Goal: Check status

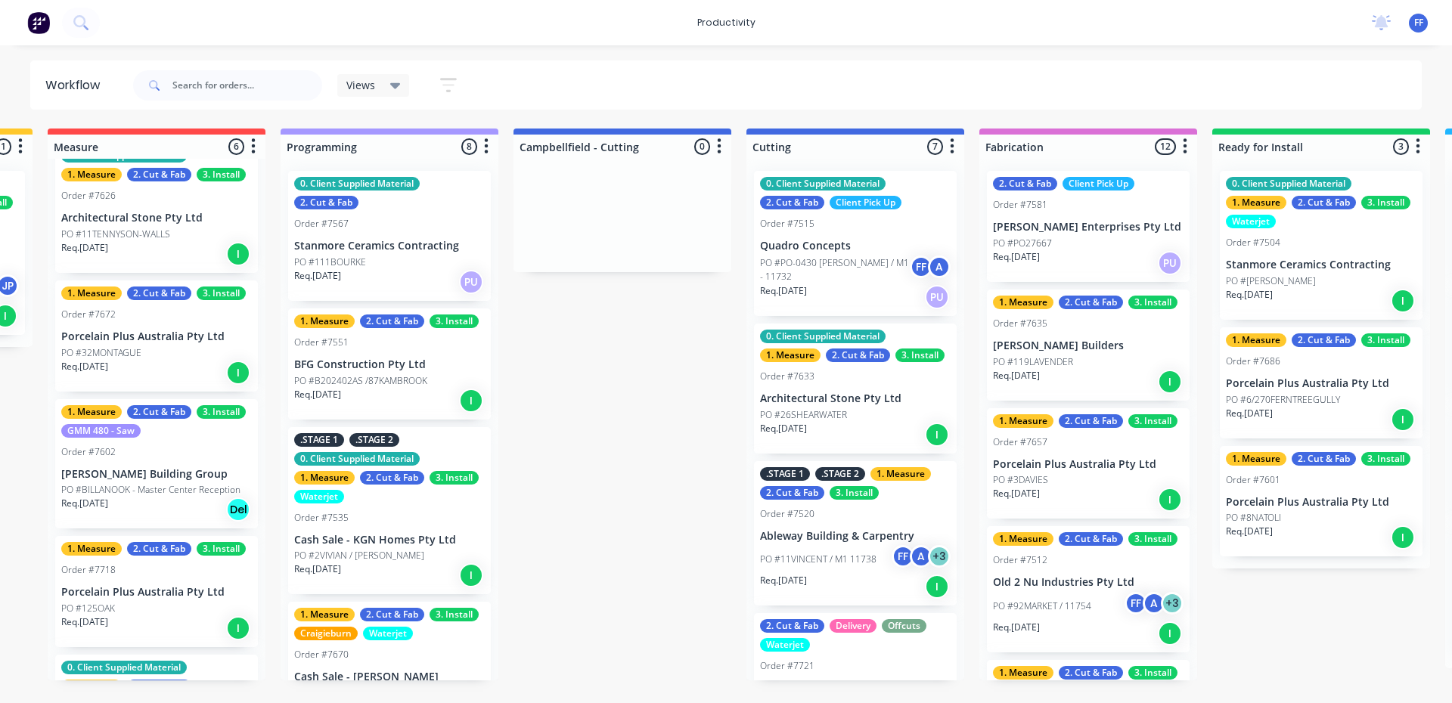
scroll to position [76, 0]
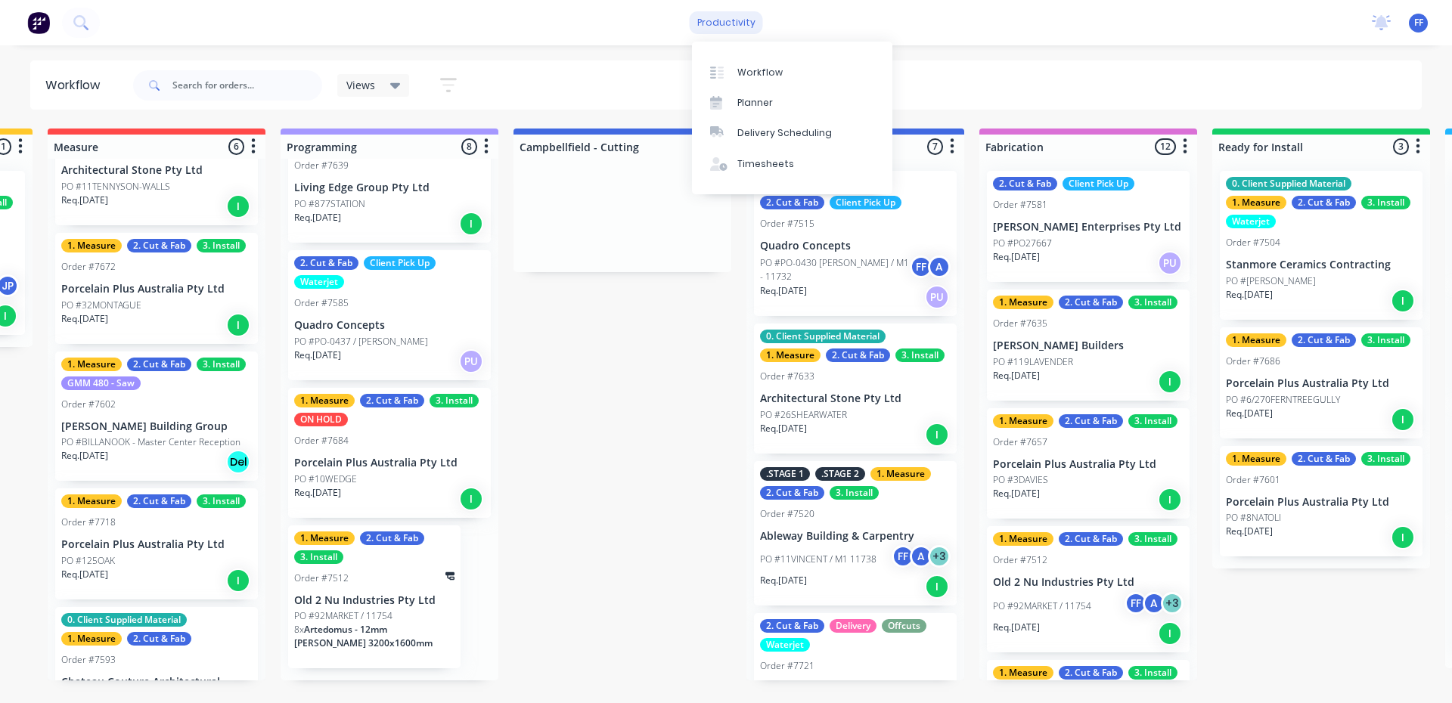
click at [733, 30] on div "productivity" at bounding box center [725, 22] width 73 height 23
click at [249, 91] on input "text" at bounding box center [247, 85] width 150 height 30
type input "7721"
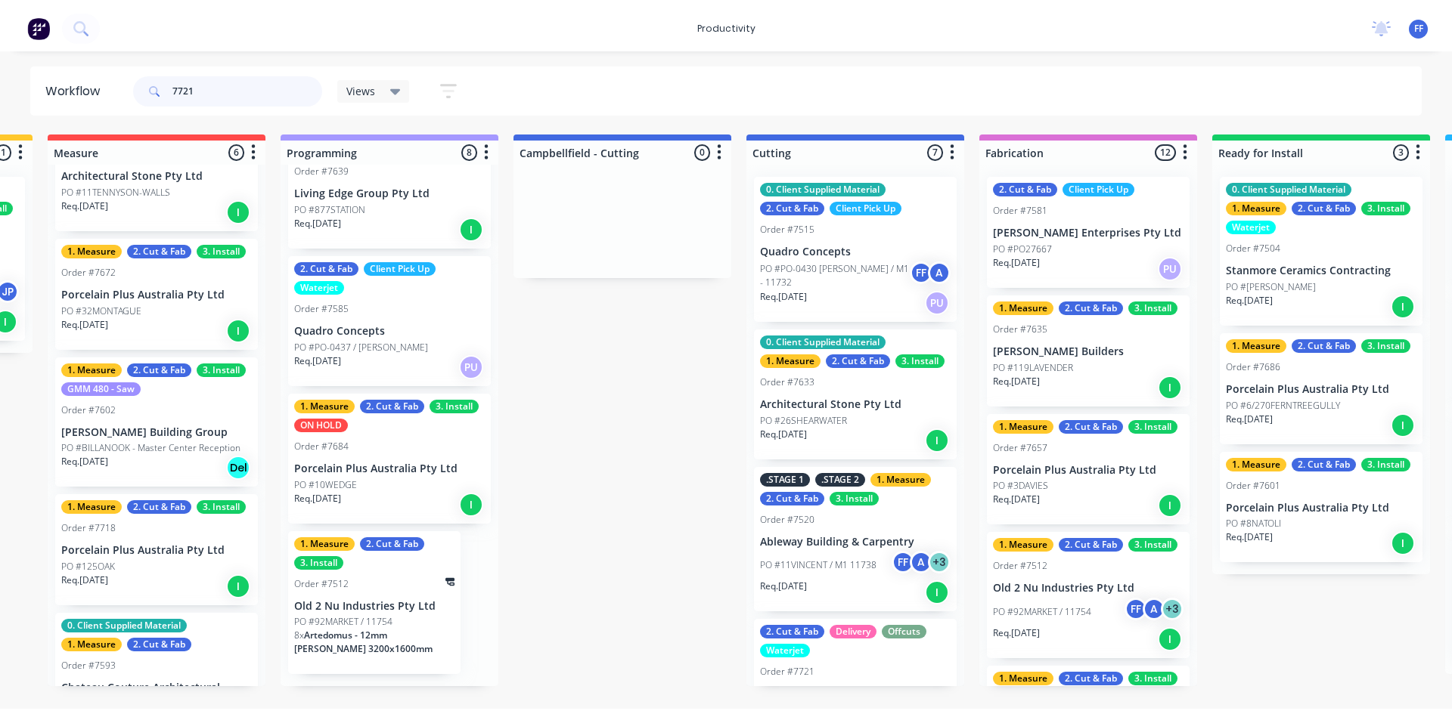
scroll to position [0, 0]
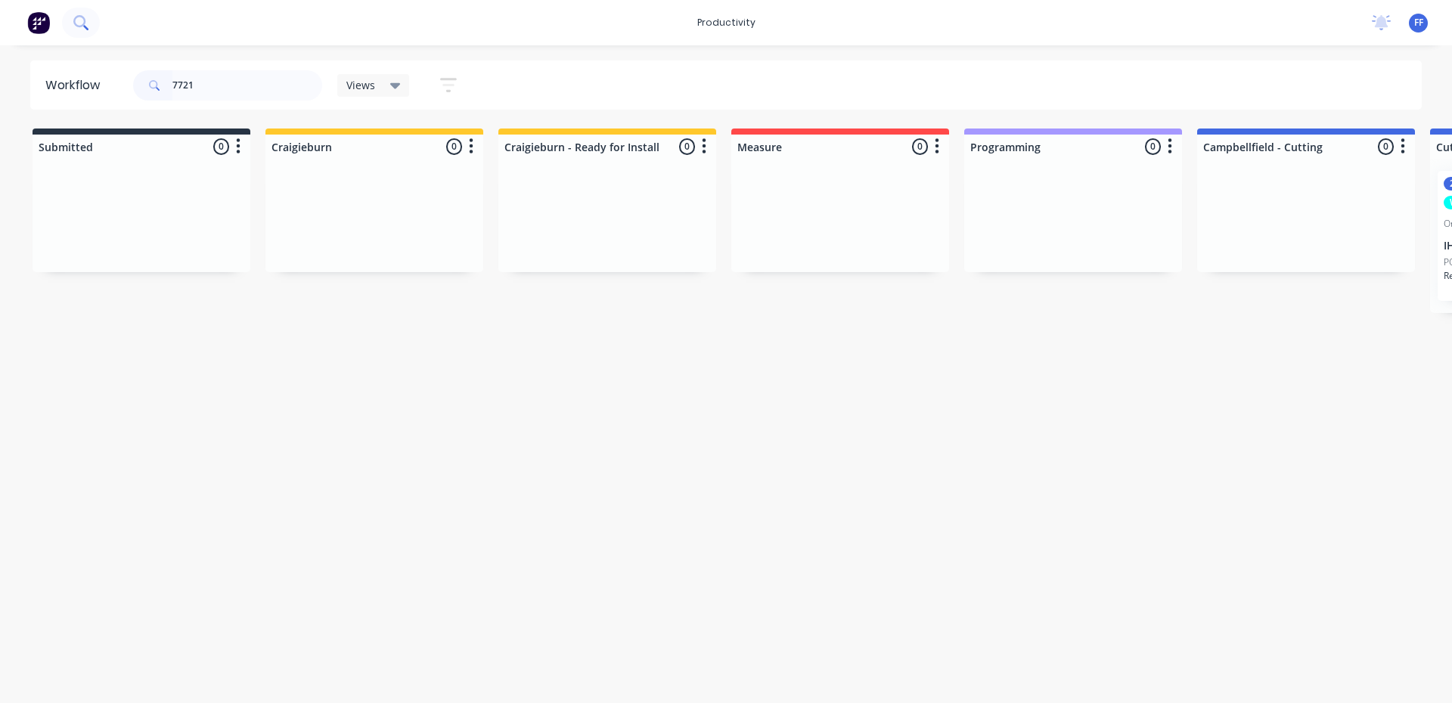
click at [83, 22] on icon at bounding box center [80, 22] width 14 height 14
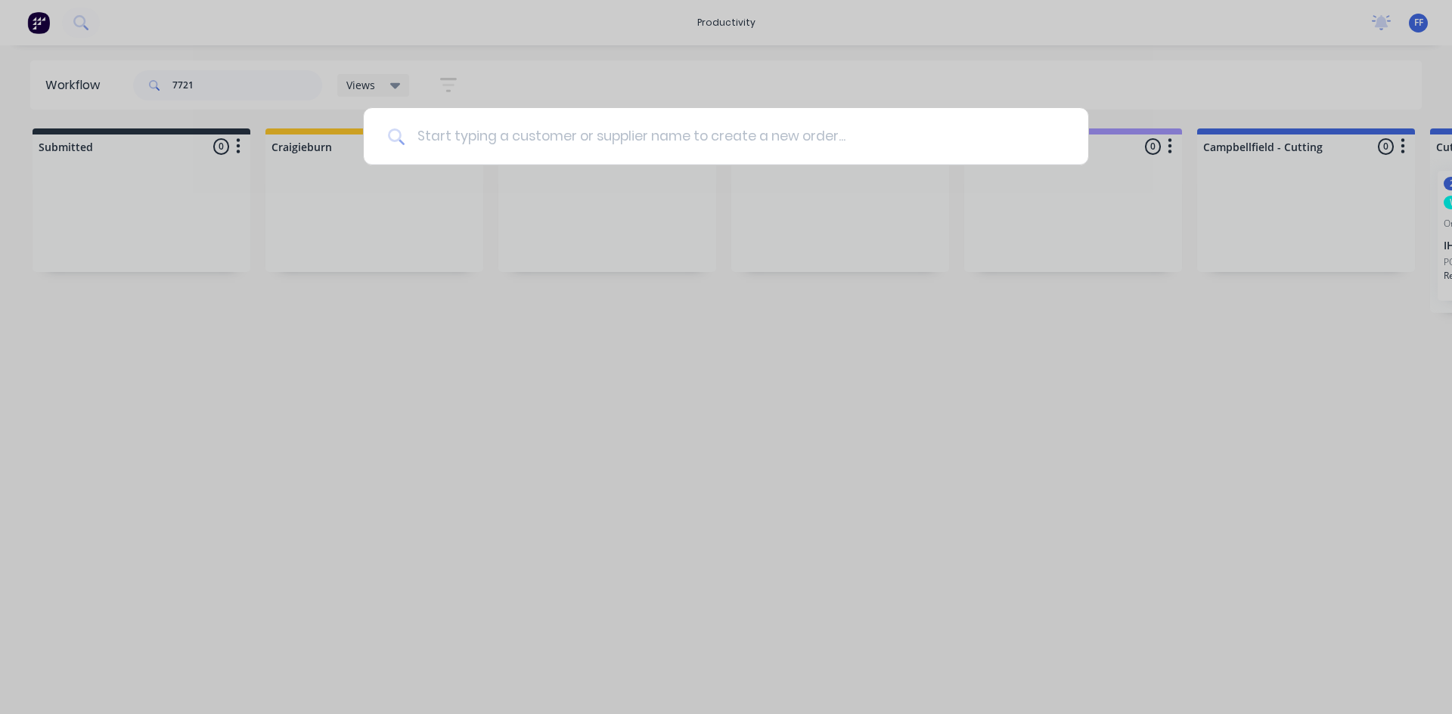
click at [490, 135] on input at bounding box center [733, 136] width 659 height 57
click at [463, 45] on div at bounding box center [726, 357] width 1452 height 714
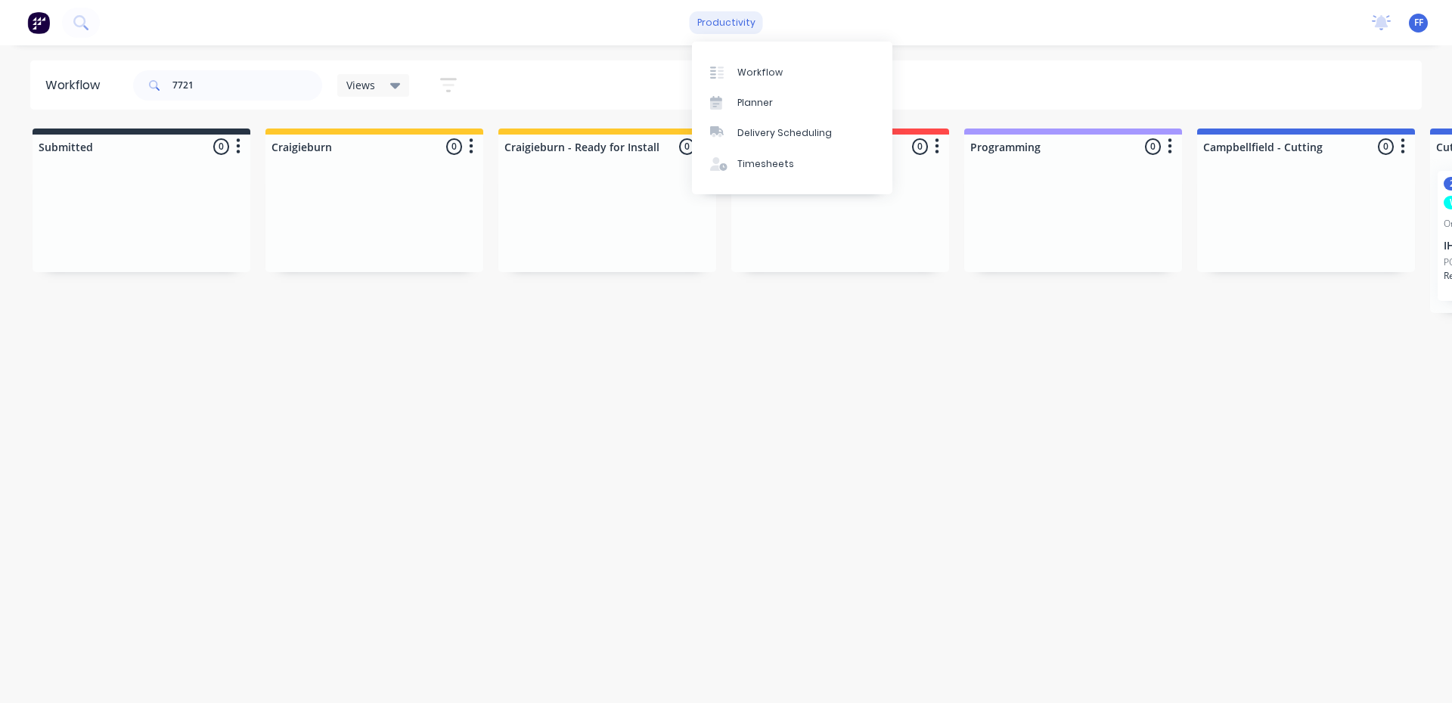
click at [738, 28] on div "productivity" at bounding box center [725, 22] width 73 height 23
click at [758, 102] on div "Planner" at bounding box center [755, 103] width 36 height 14
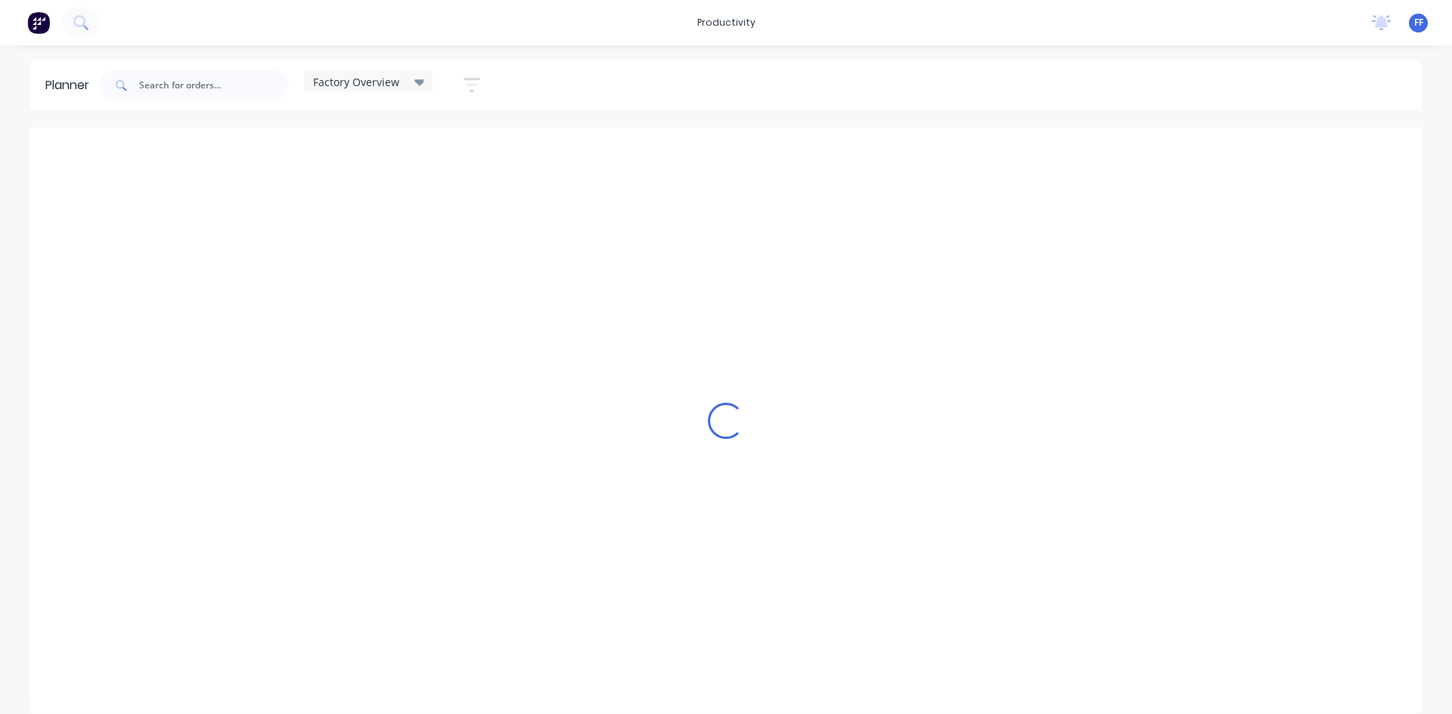
scroll to position [0, 1]
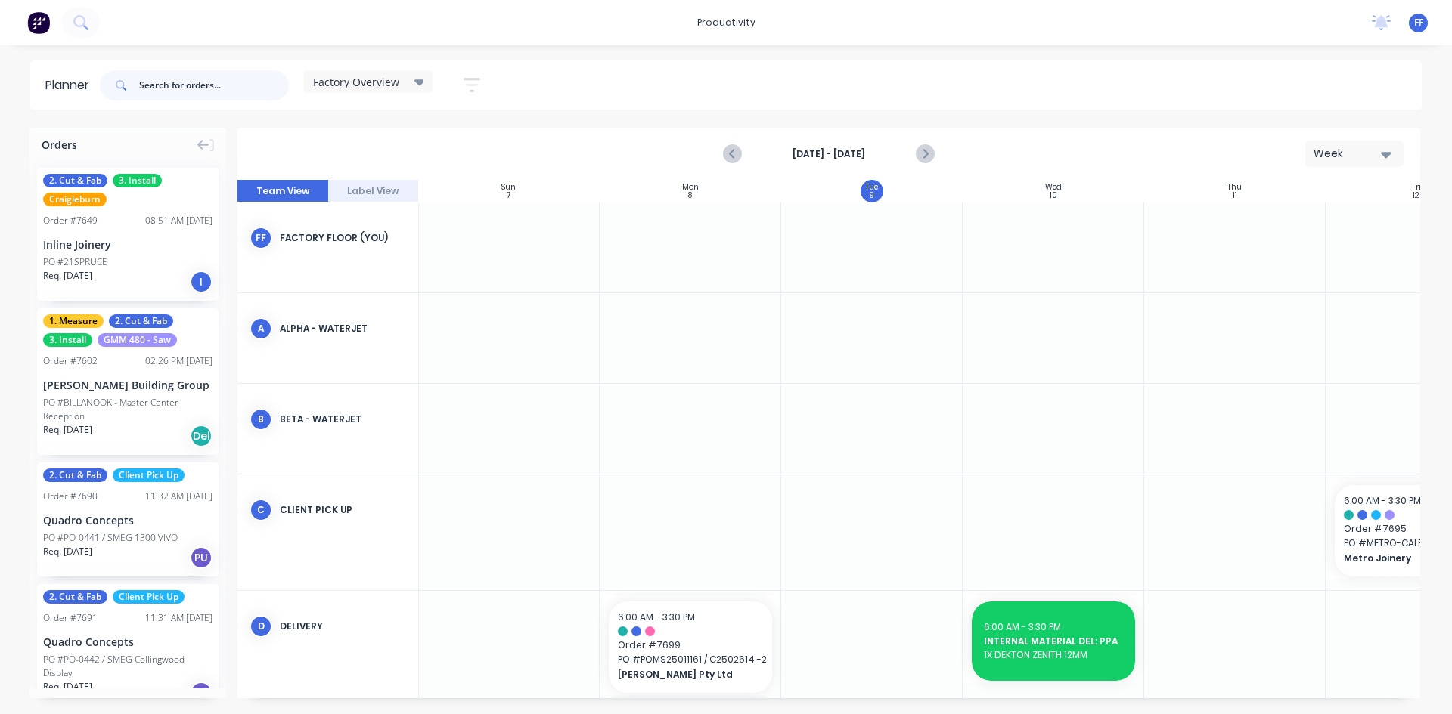
click at [188, 88] on input "text" at bounding box center [214, 85] width 150 height 30
type input "7721"
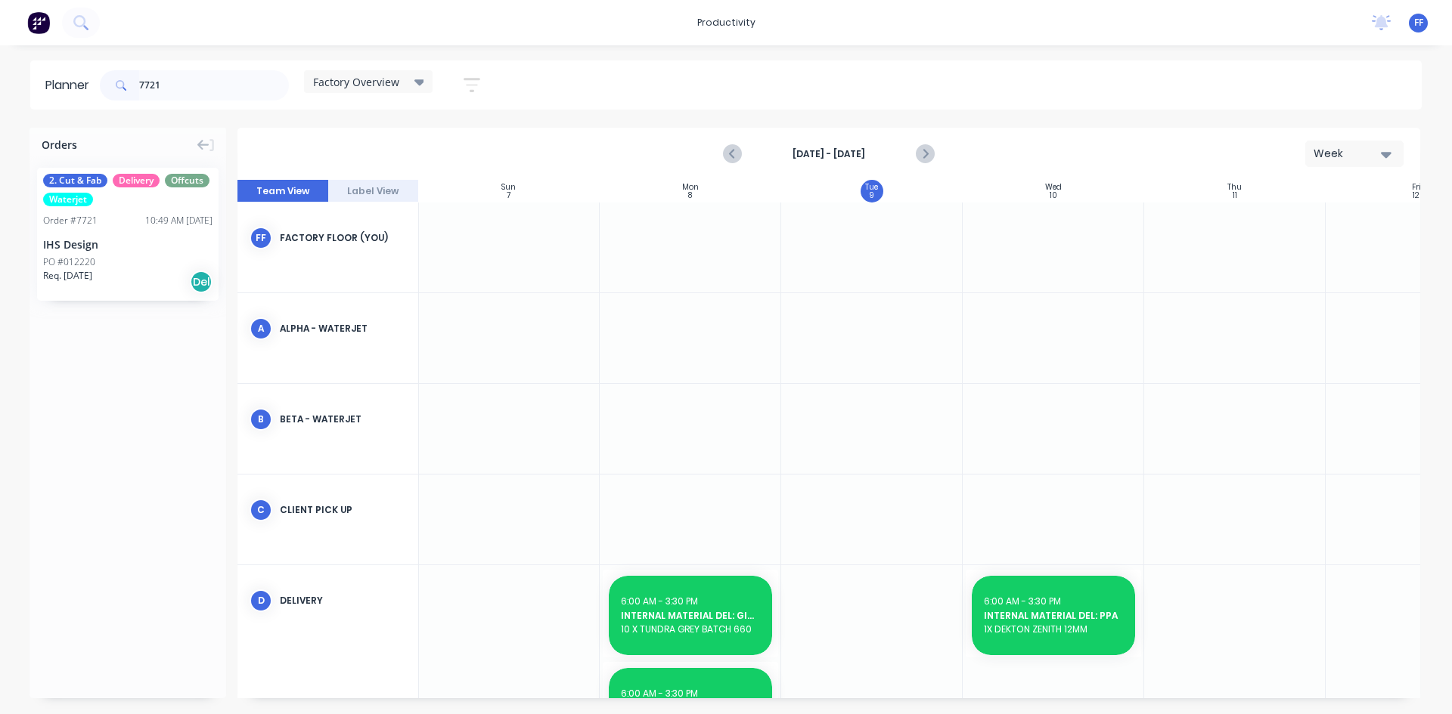
click at [113, 232] on div "2. Cut & Fab Delivery Offcuts Waterjet Order # 7721 10:49 AM [DATE] IHS Design …" at bounding box center [127, 234] width 181 height 133
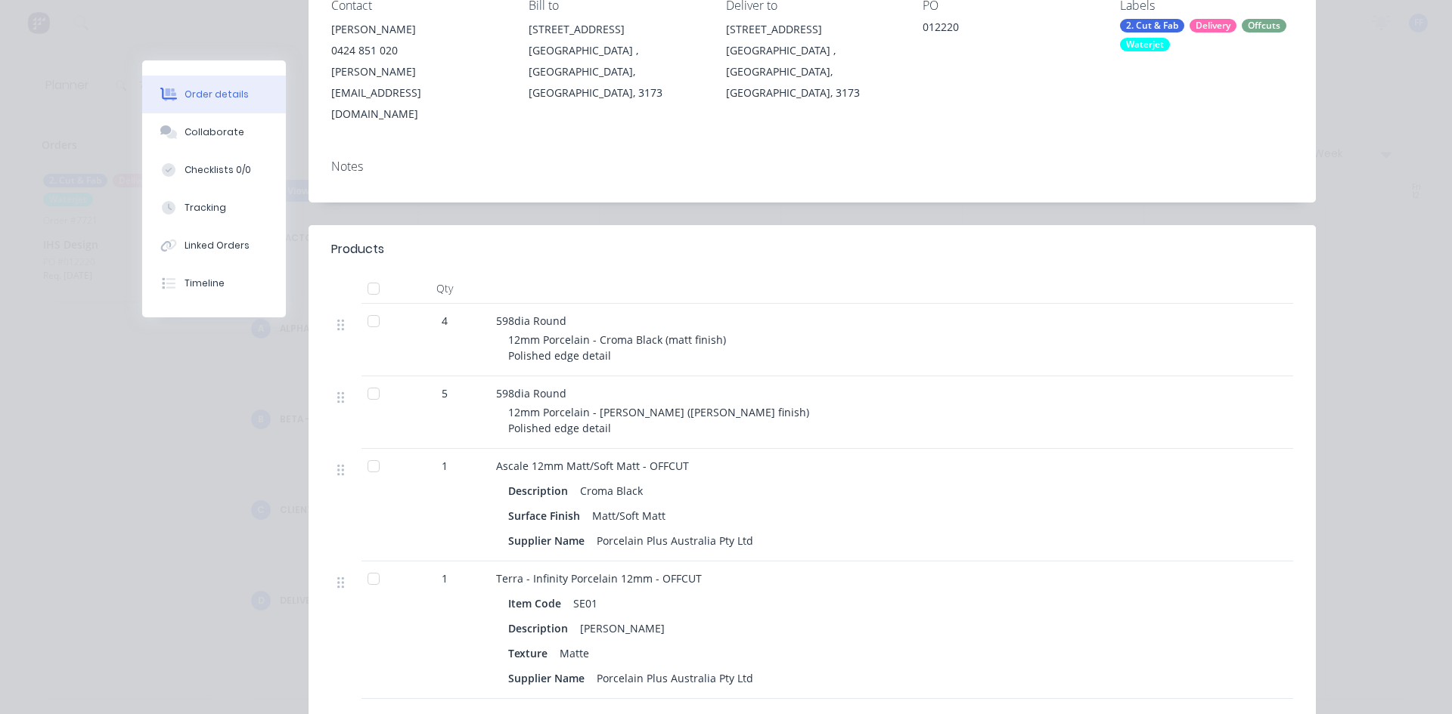
scroll to position [0, 0]
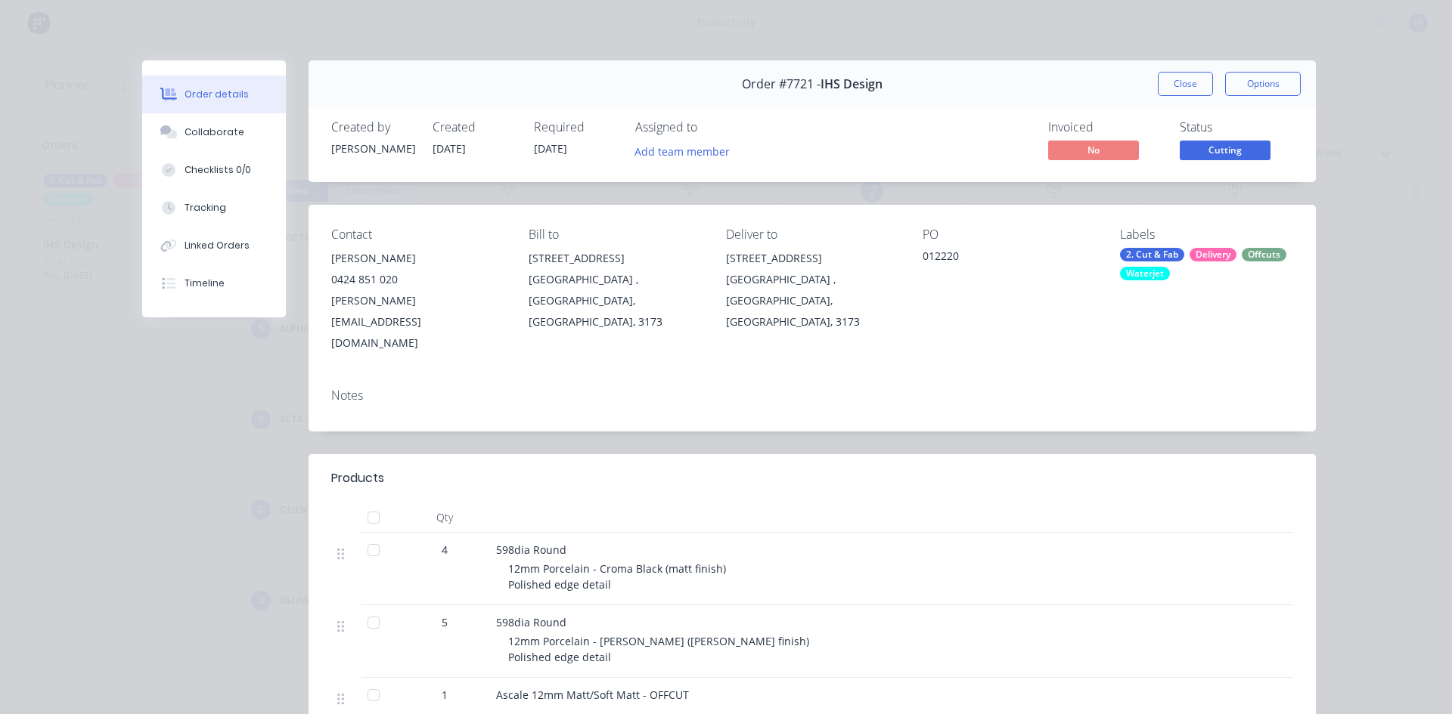
click at [1207, 83] on div "Close Options" at bounding box center [1228, 84] width 143 height 24
click at [1191, 89] on button "Close" at bounding box center [1184, 84] width 55 height 24
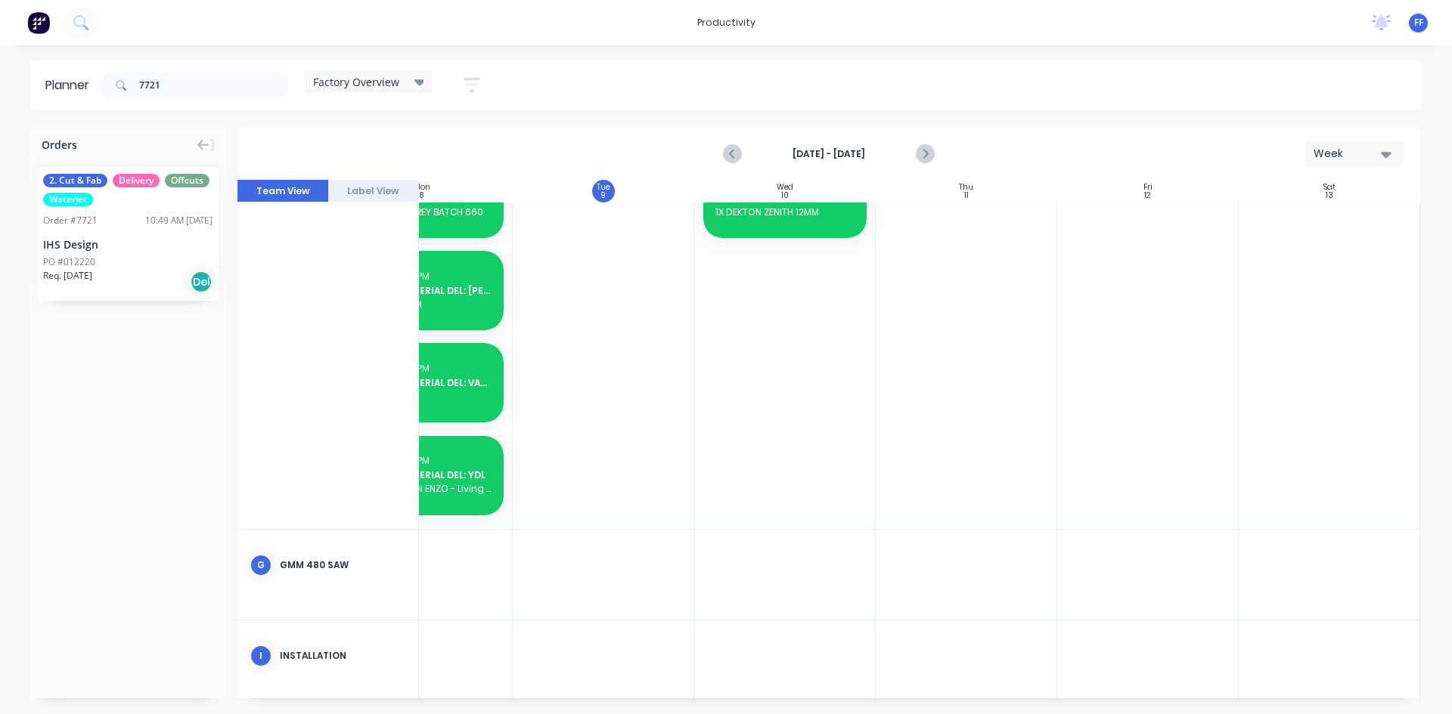
scroll to position [448, 275]
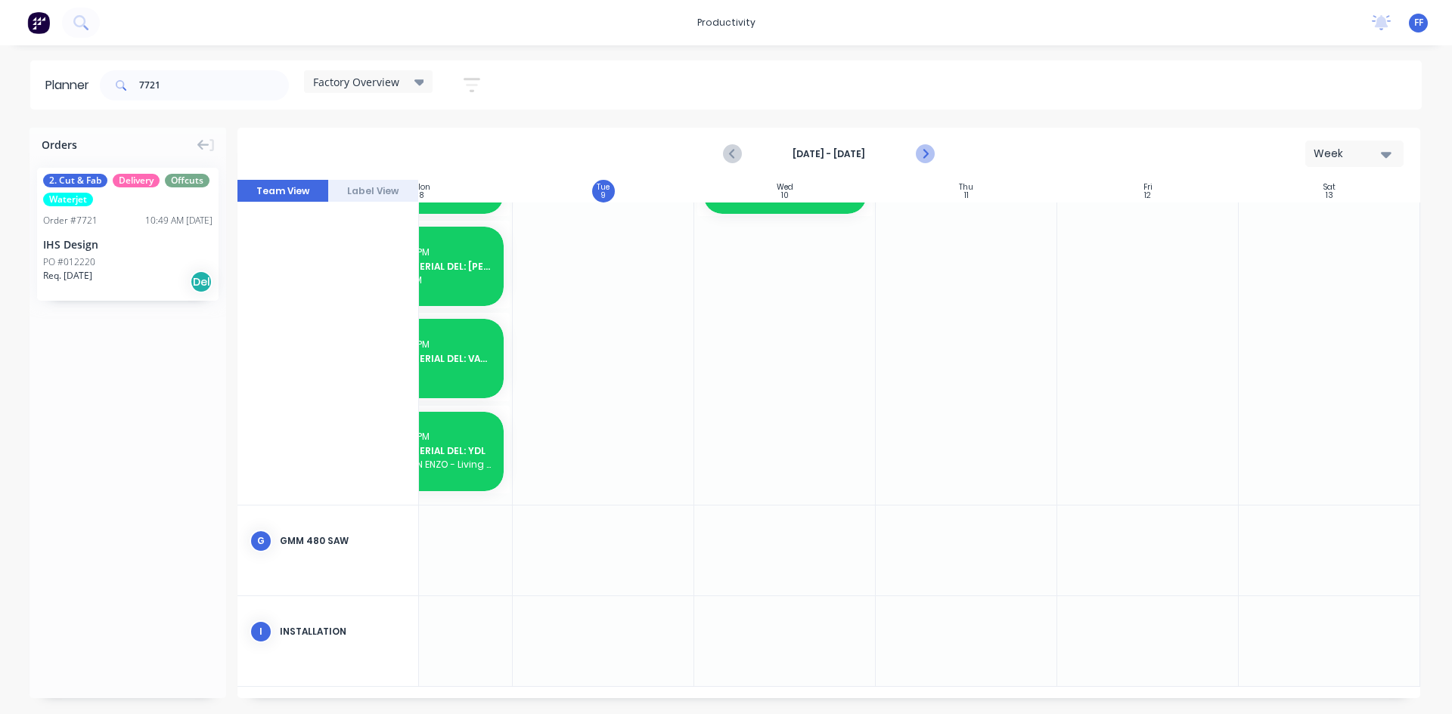
click at [931, 160] on icon "Next page" at bounding box center [924, 154] width 18 height 18
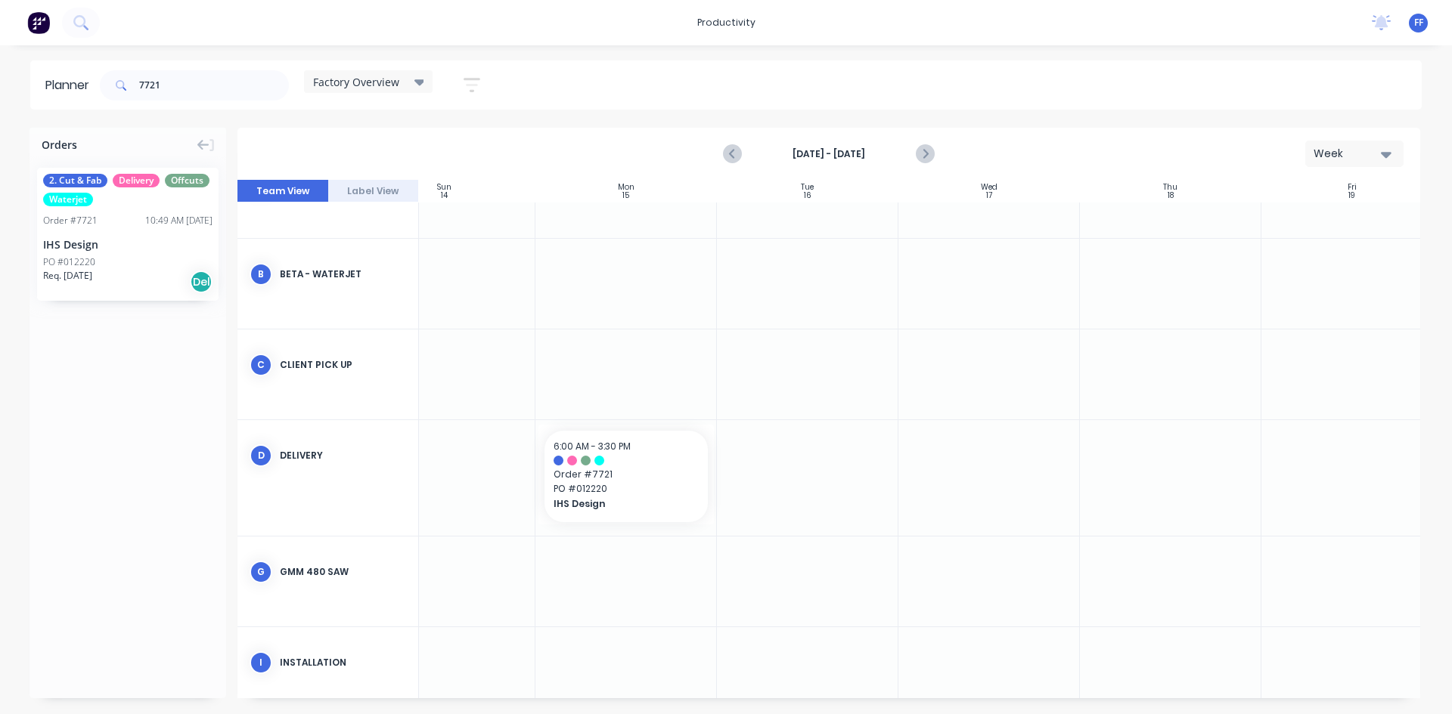
scroll to position [145, 0]
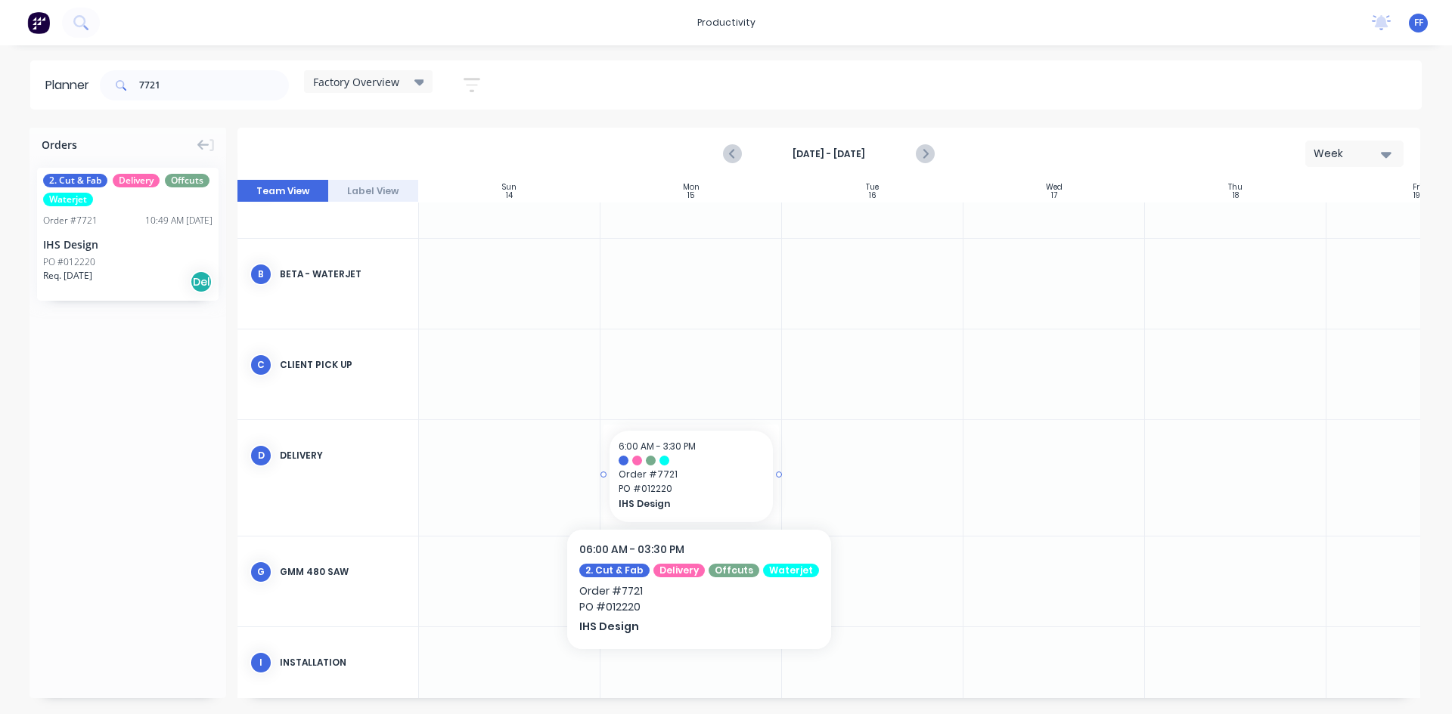
click at [702, 470] on span "Order # 7721" at bounding box center [690, 475] width 145 height 14
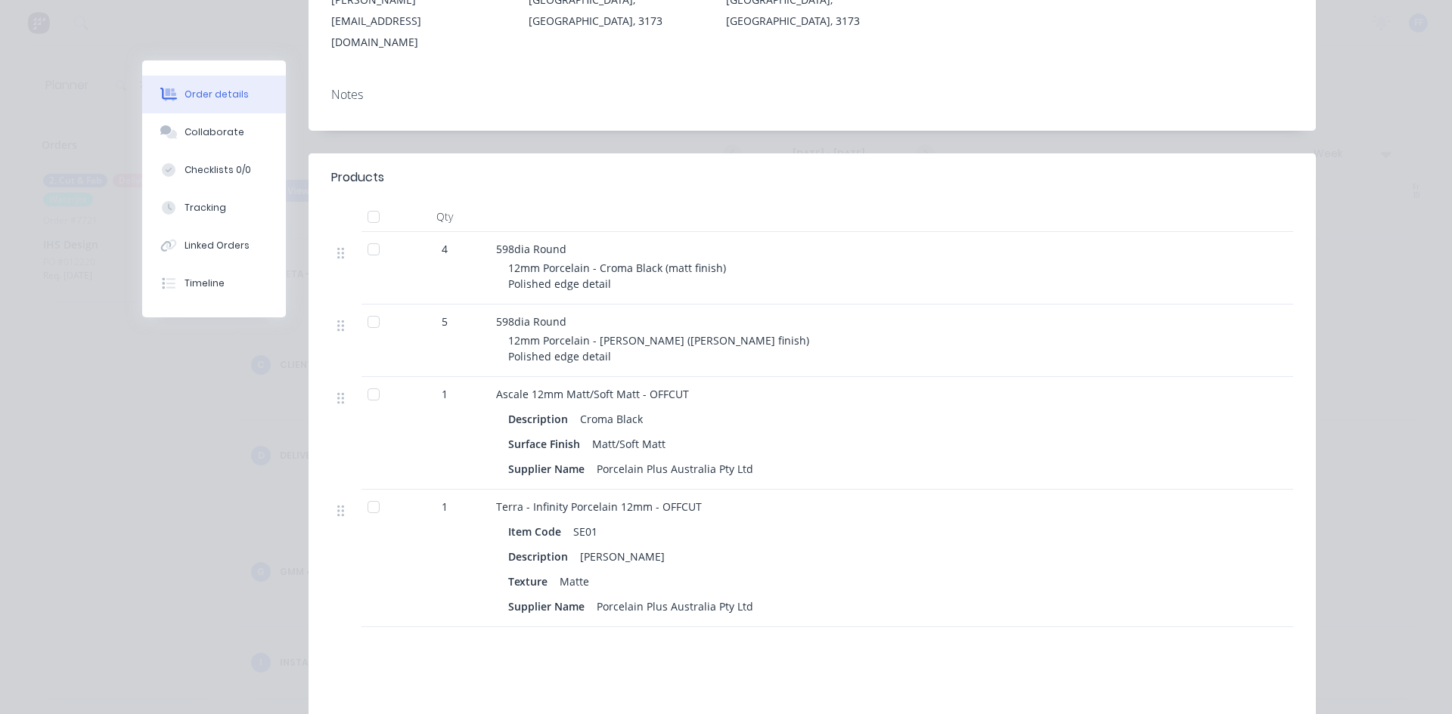
scroll to position [302, 0]
click at [1361, 302] on div "Order details Collaborate Checklists 0/0 Tracking Linked Orders Timeline Order …" at bounding box center [726, 357] width 1452 height 714
click at [1303, 231] on div "Qty 4 598dia Round 12mm Porcelain - Croma Black (matt finish) Polished edge det…" at bounding box center [811, 413] width 1007 height 426
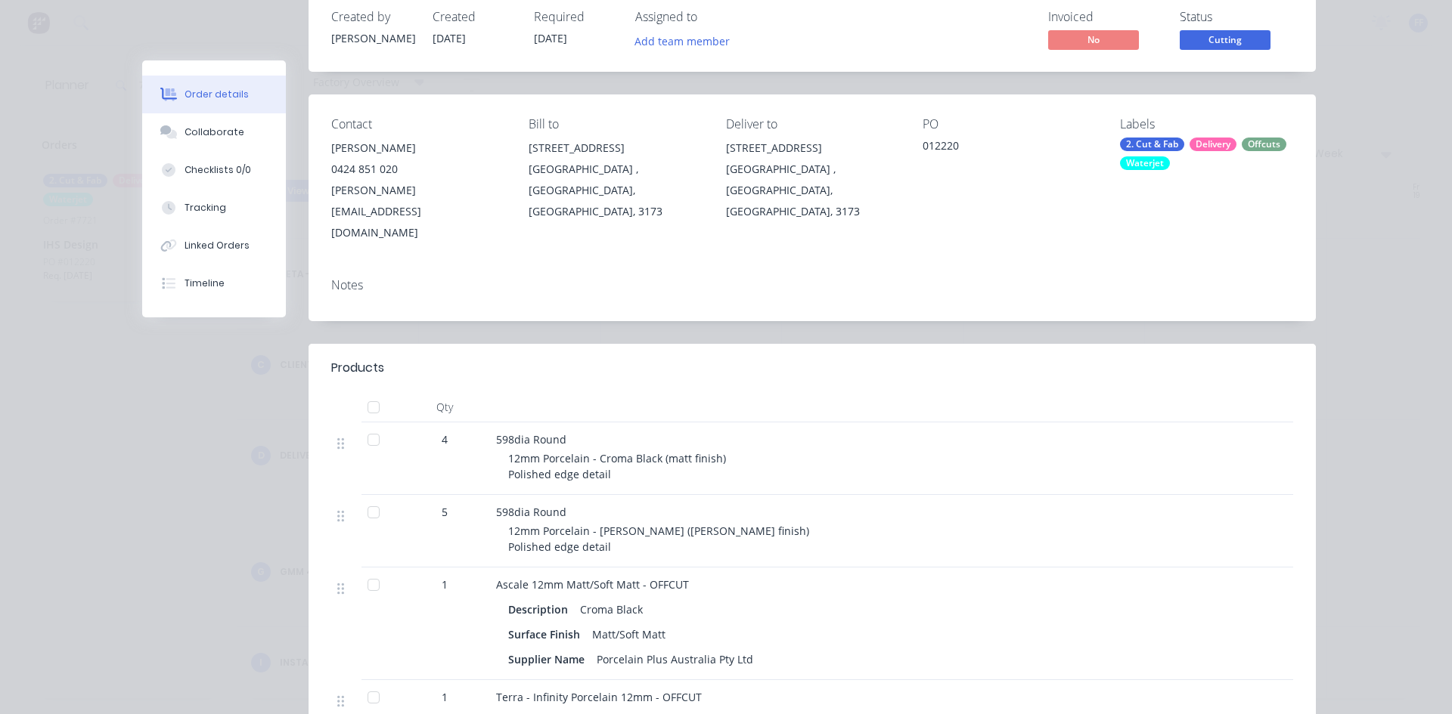
scroll to position [0, 0]
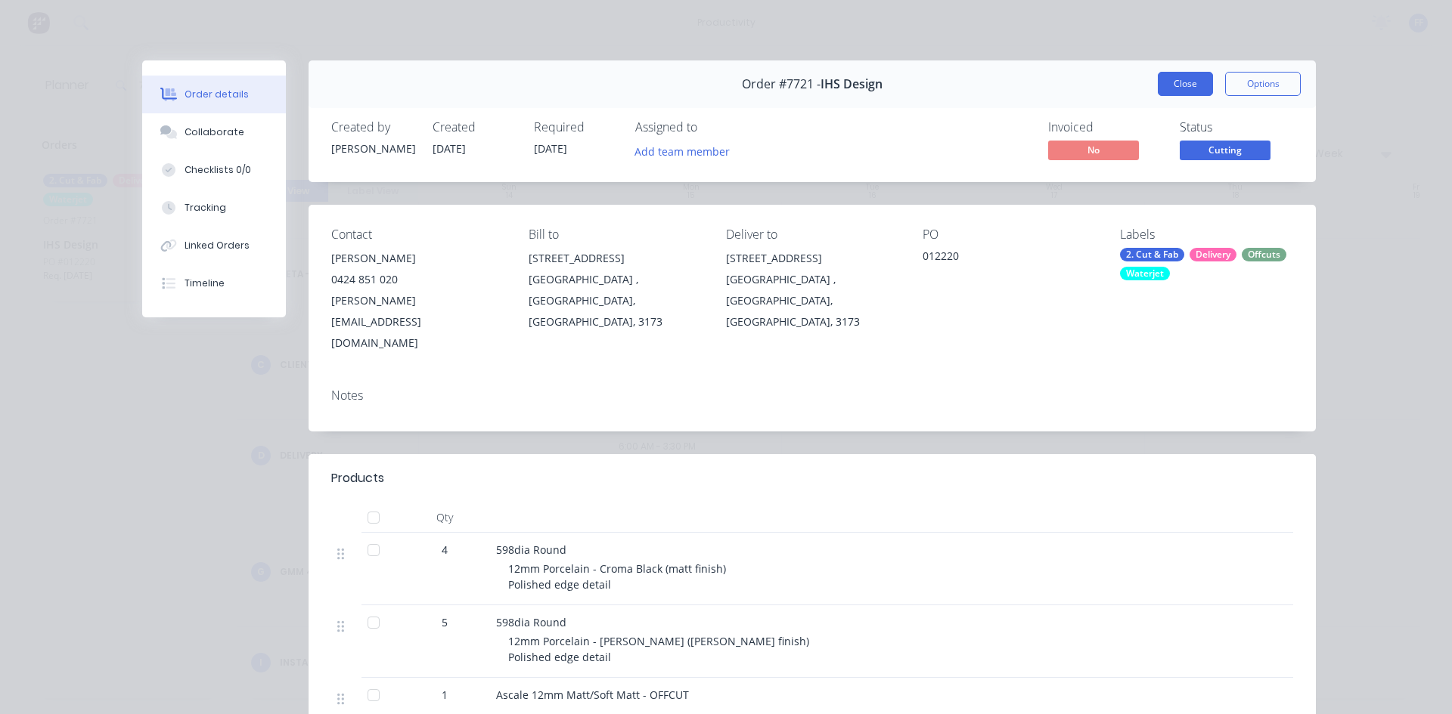
click at [1178, 91] on button "Close" at bounding box center [1184, 84] width 55 height 24
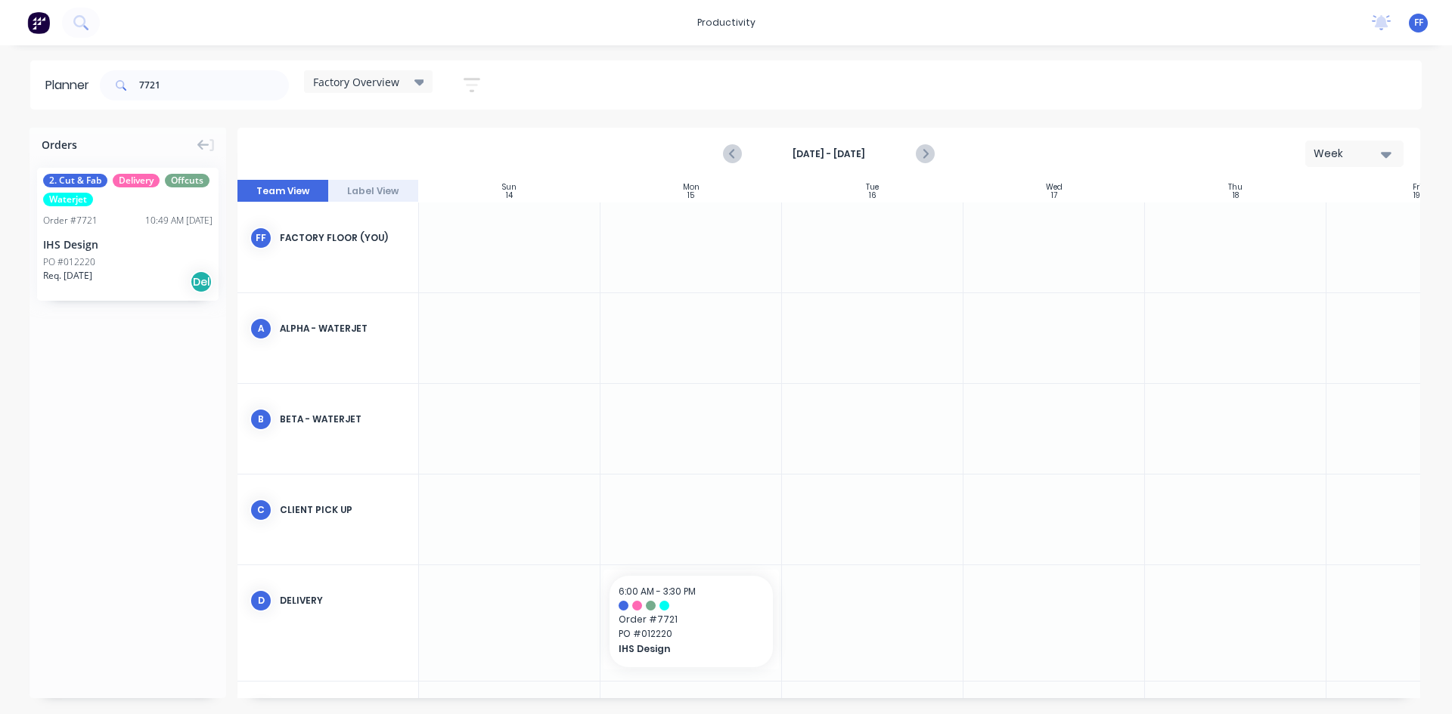
scroll to position [76, 0]
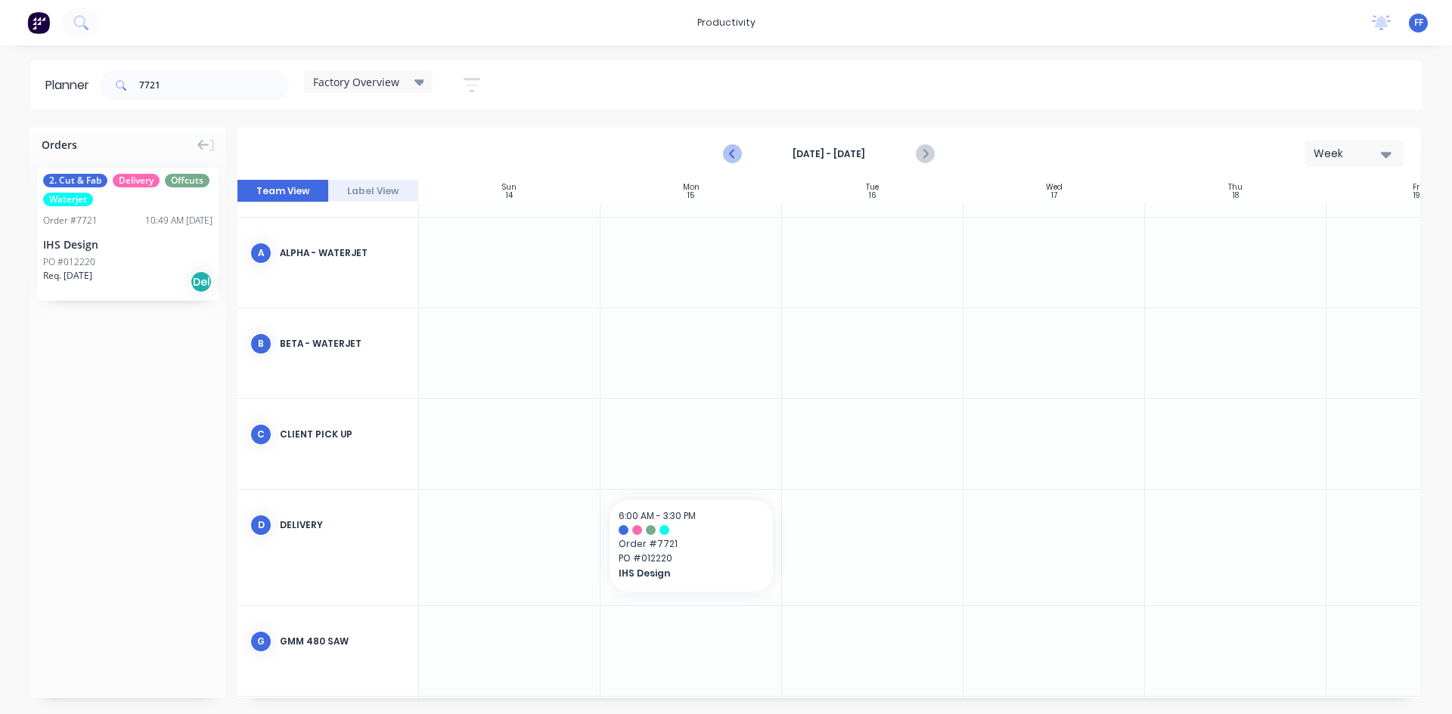
click at [732, 145] on icon "Previous page" at bounding box center [733, 154] width 18 height 18
